Goal: Task Accomplishment & Management: Use online tool/utility

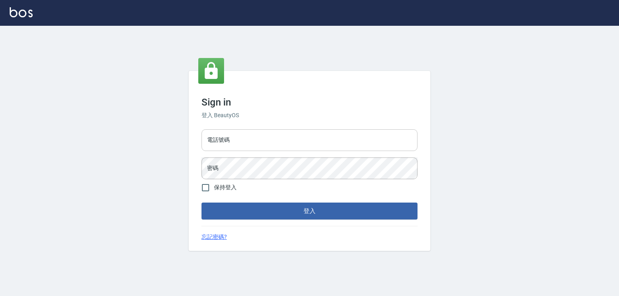
click at [242, 138] on input "電話號碼" at bounding box center [309, 140] width 216 height 22
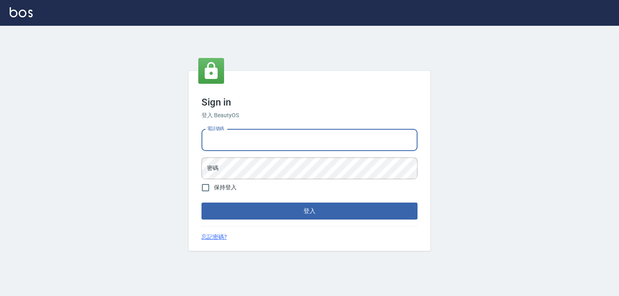
type input "0952331713"
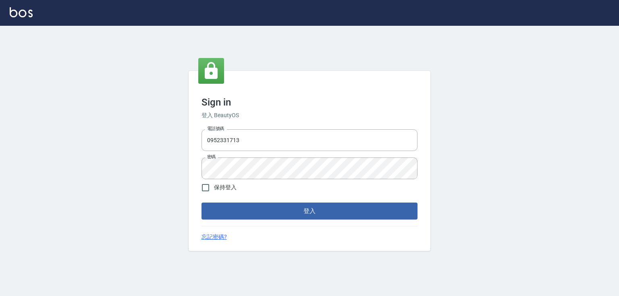
click at [221, 189] on span "保持登入" at bounding box center [225, 187] width 23 height 8
click at [214, 189] on input "保持登入" at bounding box center [205, 187] width 17 height 17
checkbox input "true"
click at [287, 215] on button "登入" at bounding box center [309, 211] width 216 height 17
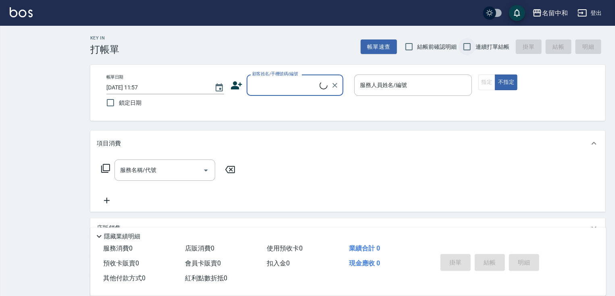
click at [469, 48] on input "連續打單結帳" at bounding box center [466, 46] width 17 height 17
checkbox input "true"
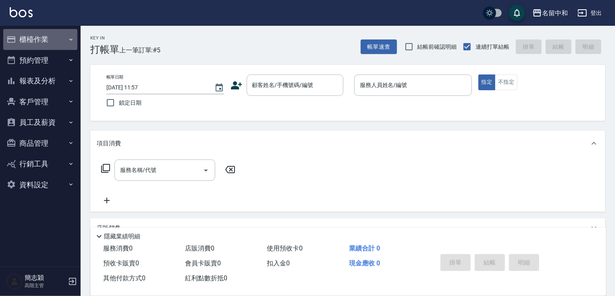
click at [48, 40] on button "櫃檯作業" at bounding box center [40, 39] width 74 height 21
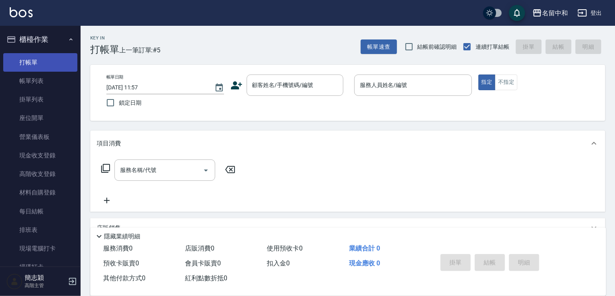
click at [43, 60] on link "打帳單" at bounding box center [40, 62] width 74 height 19
click at [558, 11] on div "名留中和" at bounding box center [555, 13] width 26 height 10
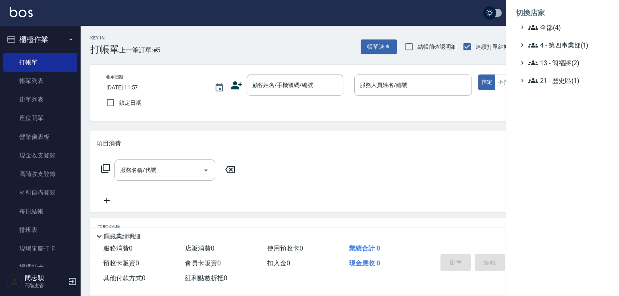
click at [554, 21] on li "切換店家" at bounding box center [562, 12] width 93 height 19
click at [553, 25] on span "全部(4)" at bounding box center [567, 28] width 78 height 10
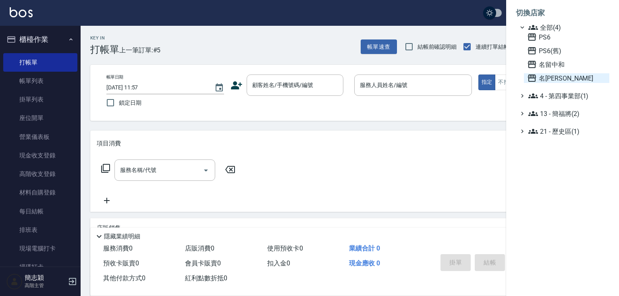
click at [548, 76] on span "名[PERSON_NAME]" at bounding box center [566, 78] width 79 height 10
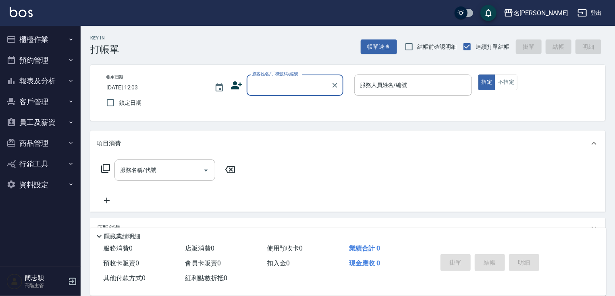
click at [35, 37] on button "櫃檯作業" at bounding box center [40, 39] width 74 height 21
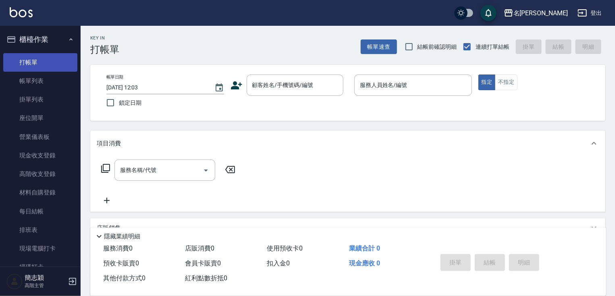
click at [35, 62] on link "打帳單" at bounding box center [40, 62] width 74 height 19
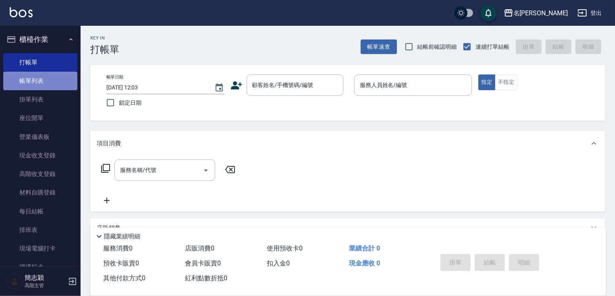
click at [46, 82] on link "帳單列表" at bounding box center [40, 81] width 74 height 19
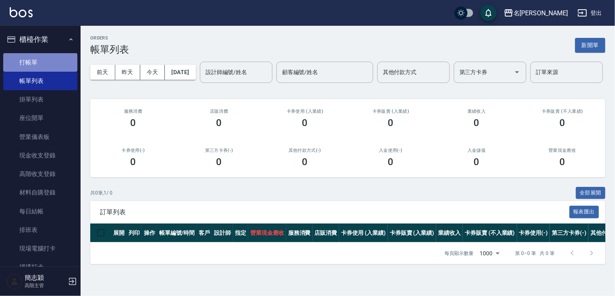
click at [49, 61] on link "打帳單" at bounding box center [40, 62] width 74 height 19
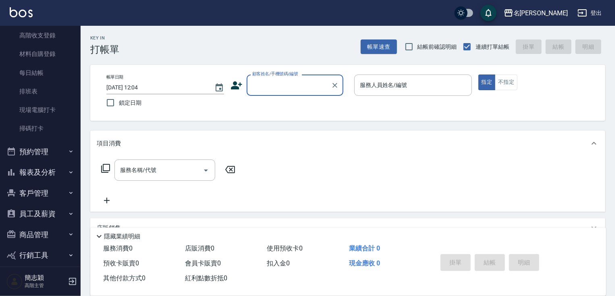
scroll to position [143, 0]
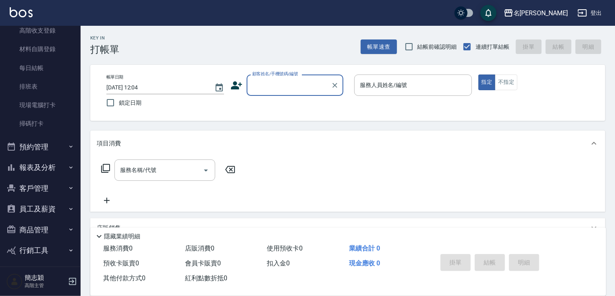
click at [56, 170] on button "報表及分析" at bounding box center [40, 167] width 74 height 21
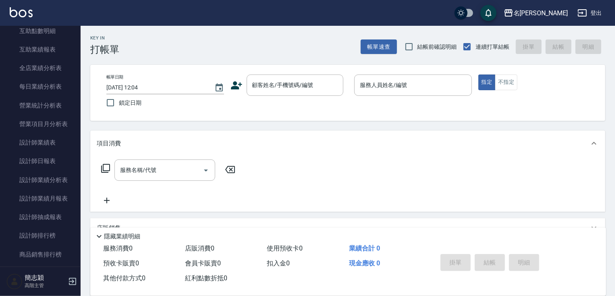
scroll to position [839, 0]
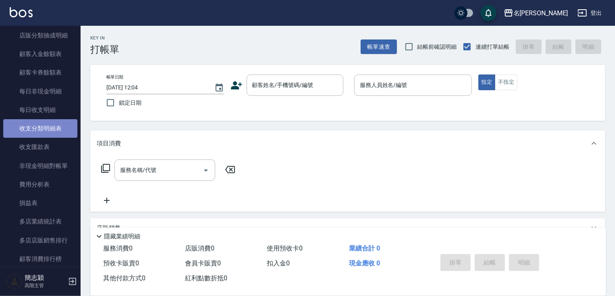
click at [52, 129] on link "收支分類明細表" at bounding box center [40, 128] width 74 height 19
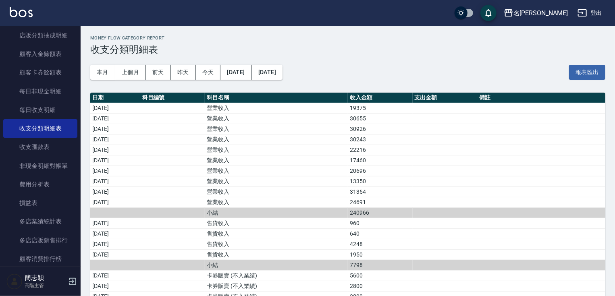
scroll to position [628, 0]
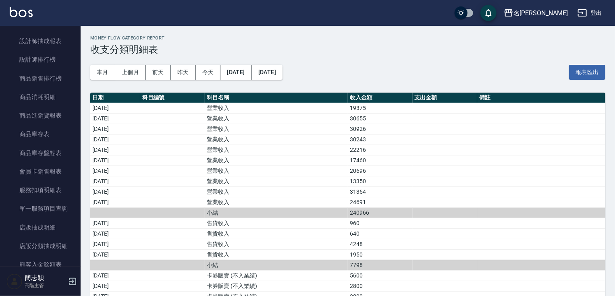
click at [76, 41] on nav "櫃檯作業 打帳單 帳單列表 掛單列表 座位開單 營業儀表板 現金收支登錄 高階收支登錄 材料自購登錄 每日結帳 排班表 現場電腦打卡 掃碼打卡 預約管理 預約…" at bounding box center [40, 146] width 81 height 241
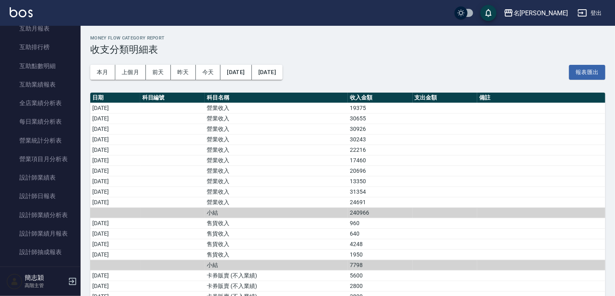
scroll to position [206, 0]
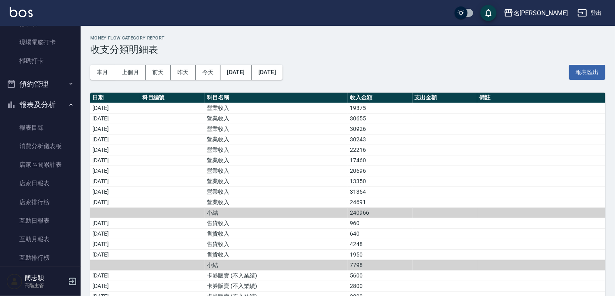
click at [36, 111] on button "報表及分析" at bounding box center [40, 104] width 74 height 21
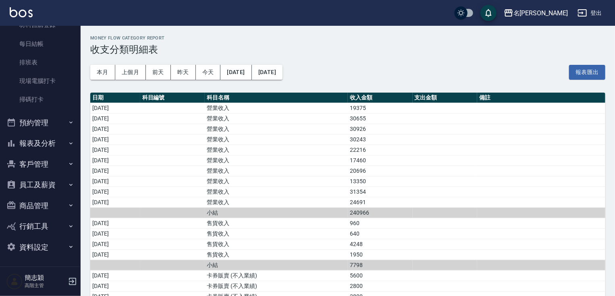
scroll to position [0, 0]
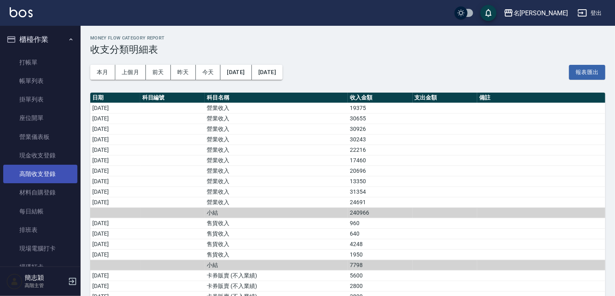
click at [44, 176] on link "高階收支登錄" at bounding box center [40, 174] width 74 height 19
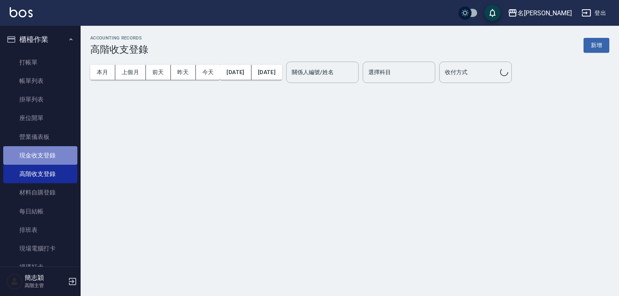
click at [45, 156] on link "現金收支登錄" at bounding box center [40, 155] width 74 height 19
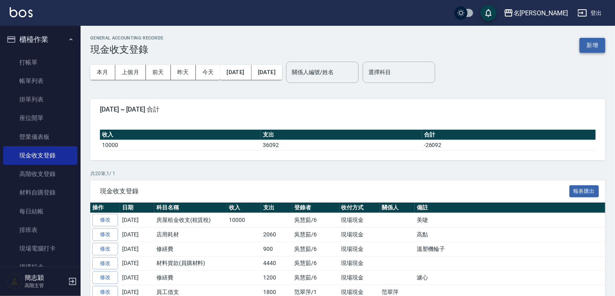
click at [591, 44] on button "新增" at bounding box center [592, 45] width 26 height 15
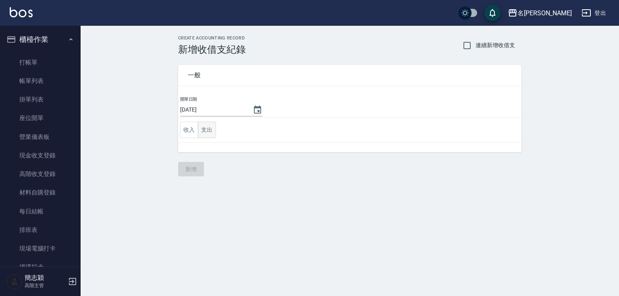
click at [206, 130] on button "支出" at bounding box center [207, 130] width 18 height 17
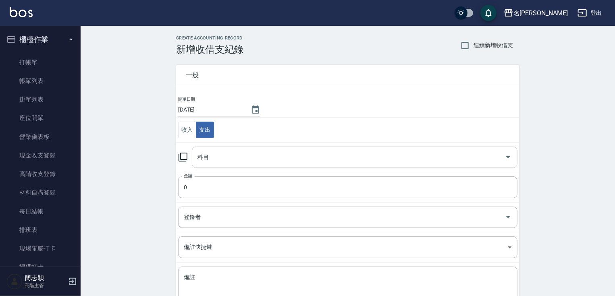
click at [259, 156] on input "科目" at bounding box center [348, 157] width 306 height 14
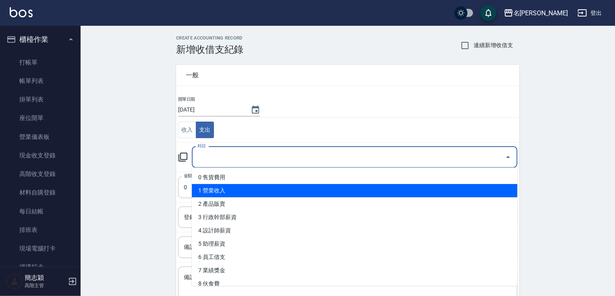
scroll to position [137, 0]
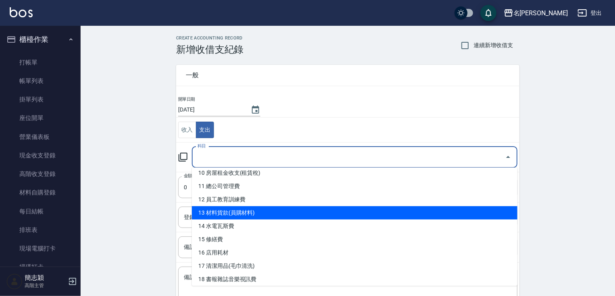
click at [494, 216] on li "13 材料貨款(員購材料)" at bounding box center [355, 212] width 326 height 13
type input "13 材料貨款(員購材料)"
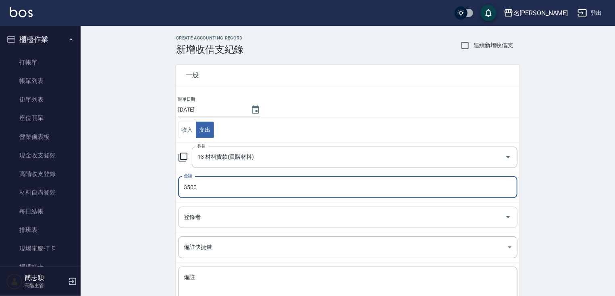
type input "3500"
click at [220, 214] on input "登錄者" at bounding box center [342, 217] width 320 height 14
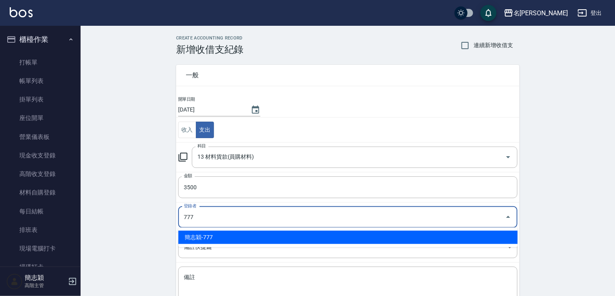
type input "簡志穎-777"
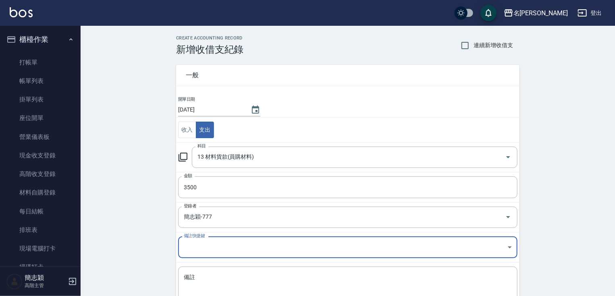
scroll to position [58, 0]
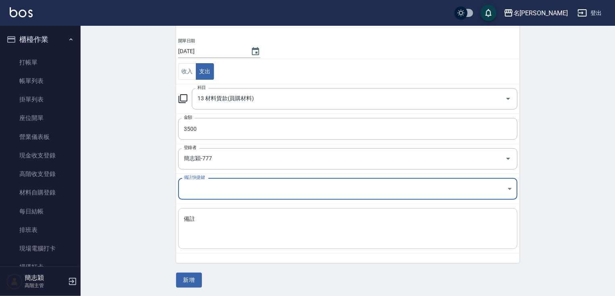
click at [336, 219] on textarea "備註" at bounding box center [348, 228] width 328 height 27
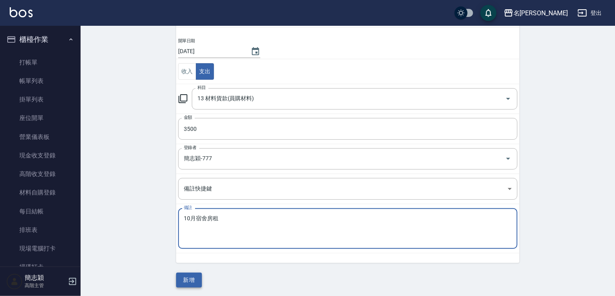
type textarea "10月宿舍房租"
click at [193, 278] on button "新增" at bounding box center [189, 280] width 26 height 15
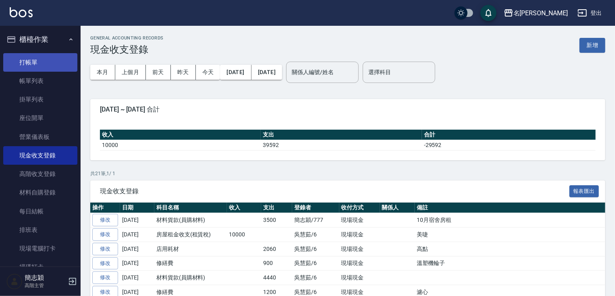
click at [48, 64] on link "打帳單" at bounding box center [40, 62] width 74 height 19
